Goal: Information Seeking & Learning: Learn about a topic

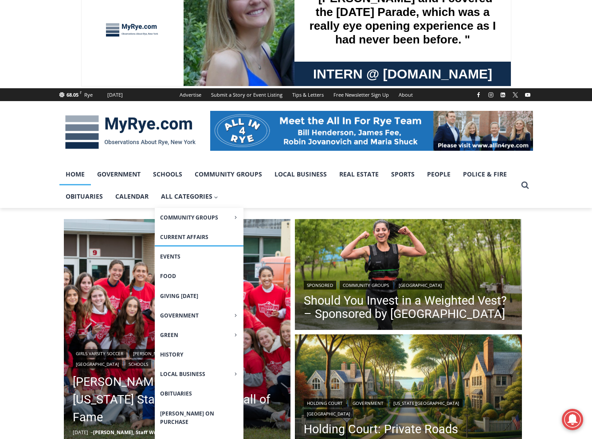
scroll to position [44, 0]
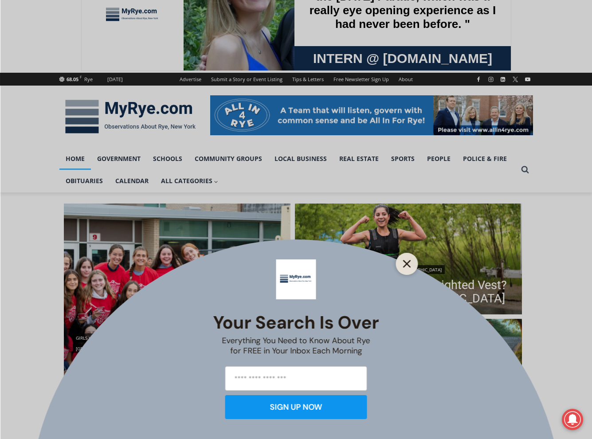
click at [404, 265] on icon "Close" at bounding box center [407, 264] width 8 height 8
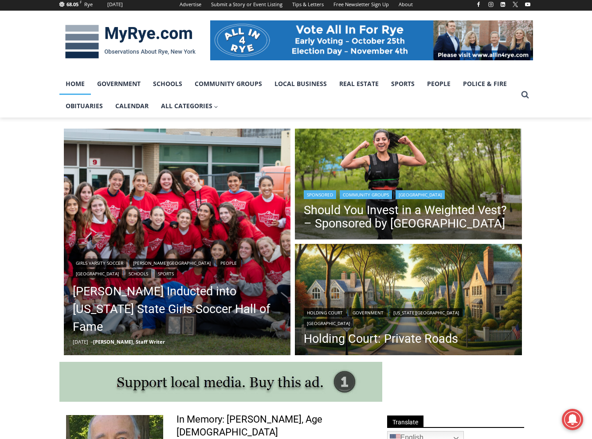
scroll to position [133, 0]
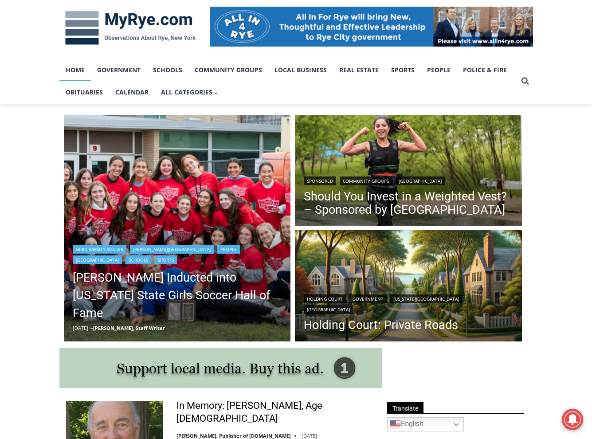
click at [178, 212] on img "Read More Rich Savage Inducted into New York State Girls Soccer Hall of Fame" at bounding box center [177, 228] width 227 height 227
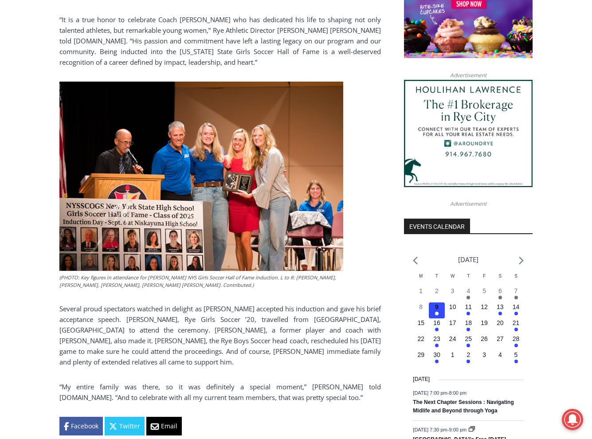
scroll to position [798, 0]
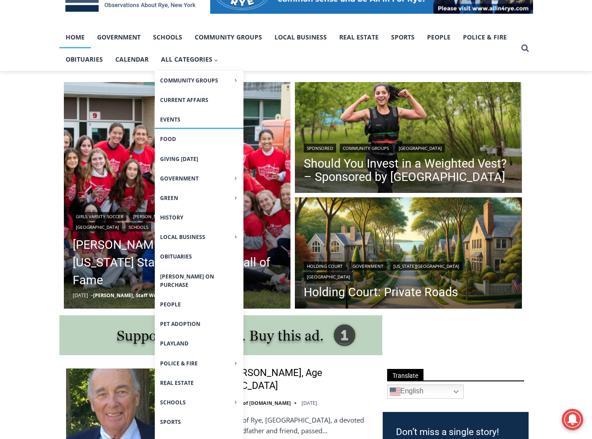
scroll to position [177, 0]
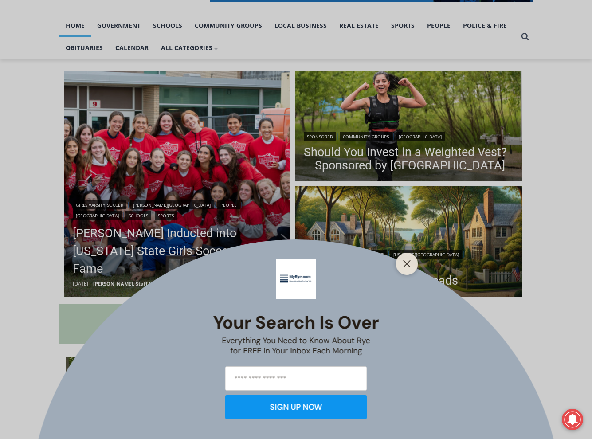
click at [381, 154] on div "Your Search is Over Everything You Need to Know About Rye for FREE in Your Inbo…" at bounding box center [296, 219] width 592 height 439
click at [405, 265] on line "Close" at bounding box center [407, 264] width 6 height 6
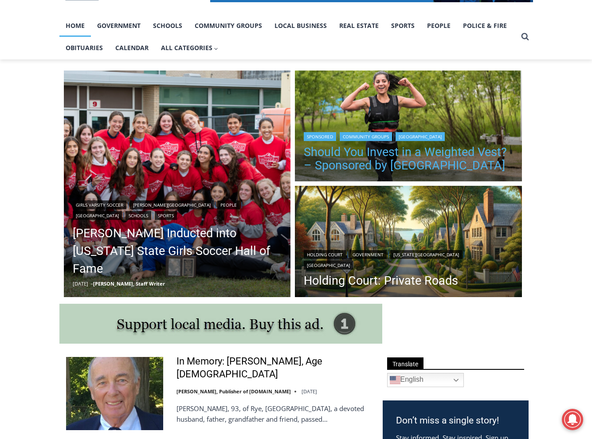
click at [391, 161] on link "Should You Invest in a Weighted Vest? – Sponsored by [GEOGRAPHIC_DATA]" at bounding box center [408, 159] width 209 height 27
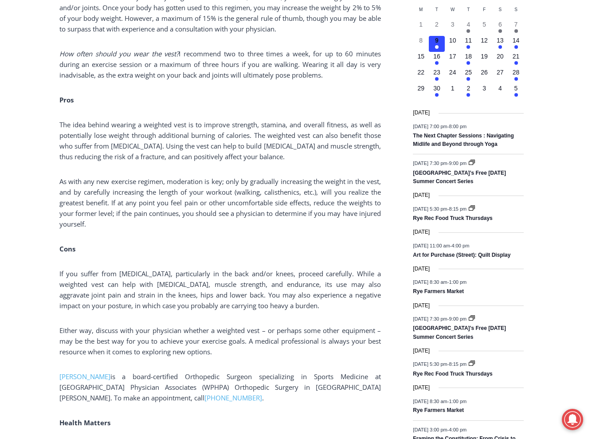
scroll to position [1065, 0]
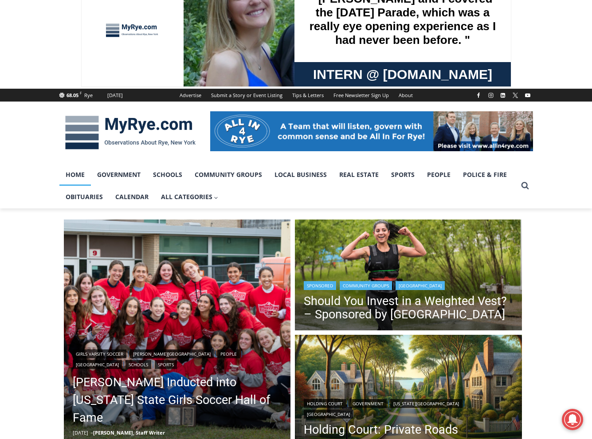
scroll to position [44, 0]
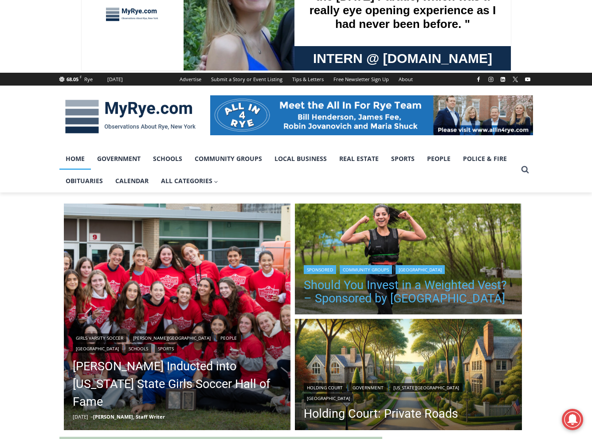
click at [360, 283] on link "Should You Invest in a Weighted Vest? – Sponsored by [GEOGRAPHIC_DATA]" at bounding box center [408, 292] width 209 height 27
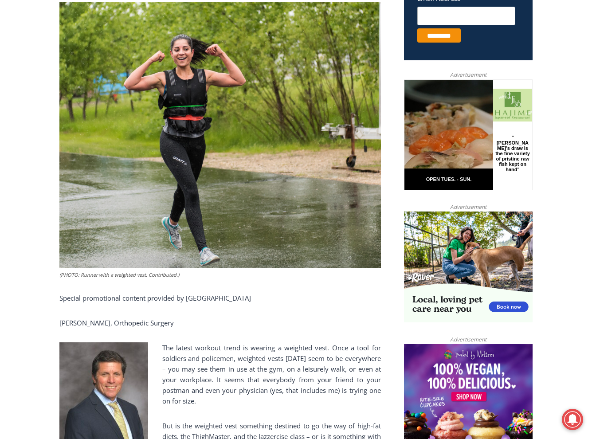
scroll to position [266, 0]
